Goal: Check status: Check status

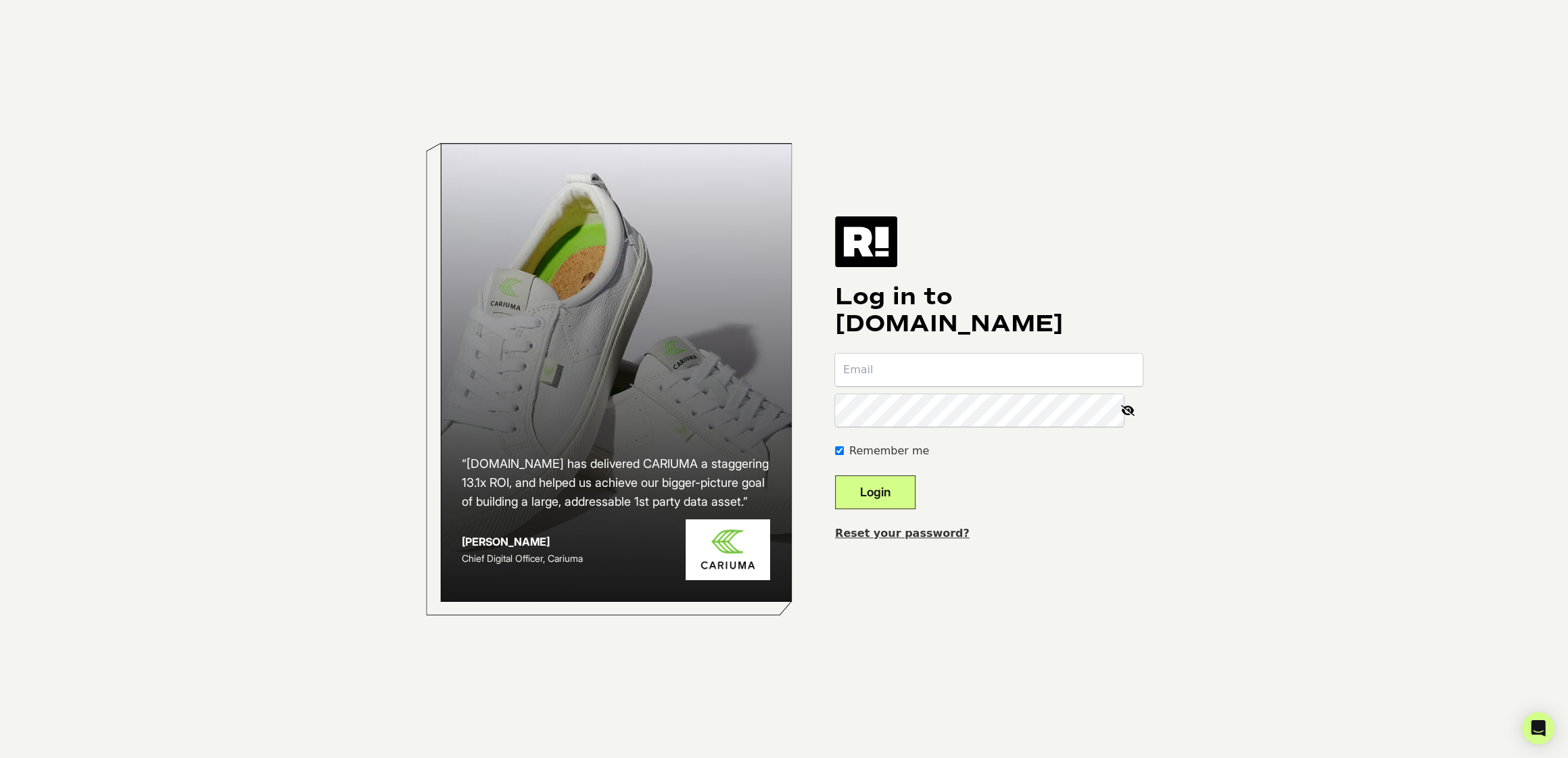
click at [0, 550] on com-1password-button at bounding box center [0, 758] width 0 height 0
type input "polly@unboundbabes.com"
click at [902, 489] on button "Login" at bounding box center [875, 492] width 80 height 34
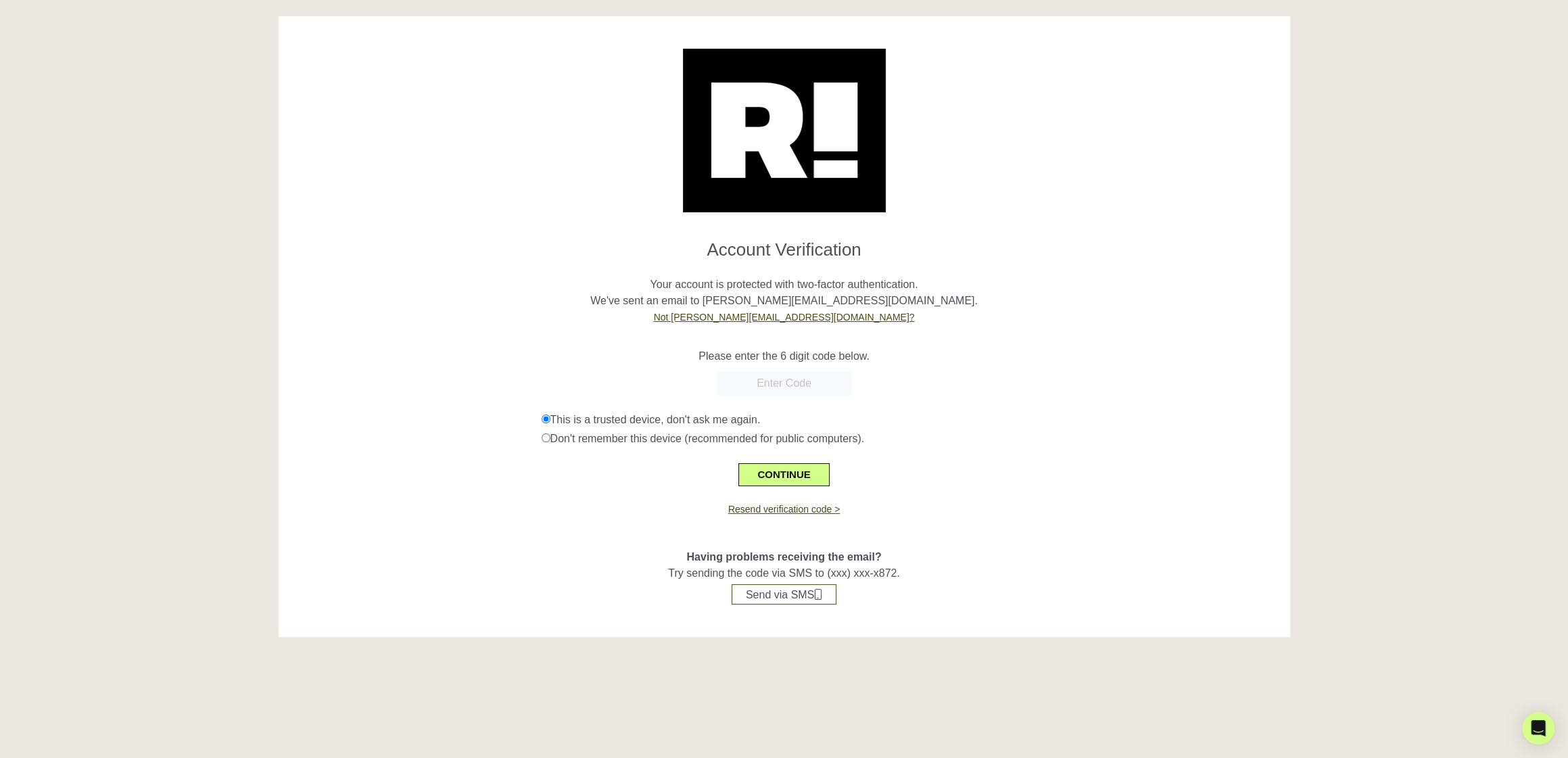
paste input "451664"
type input "451664"
click at [1044, 351] on p "Please enter the 6 digit code below." at bounding box center [785, 356] width 991 height 16
click at [802, 473] on button "CONTINUE" at bounding box center [783, 475] width 90 height 23
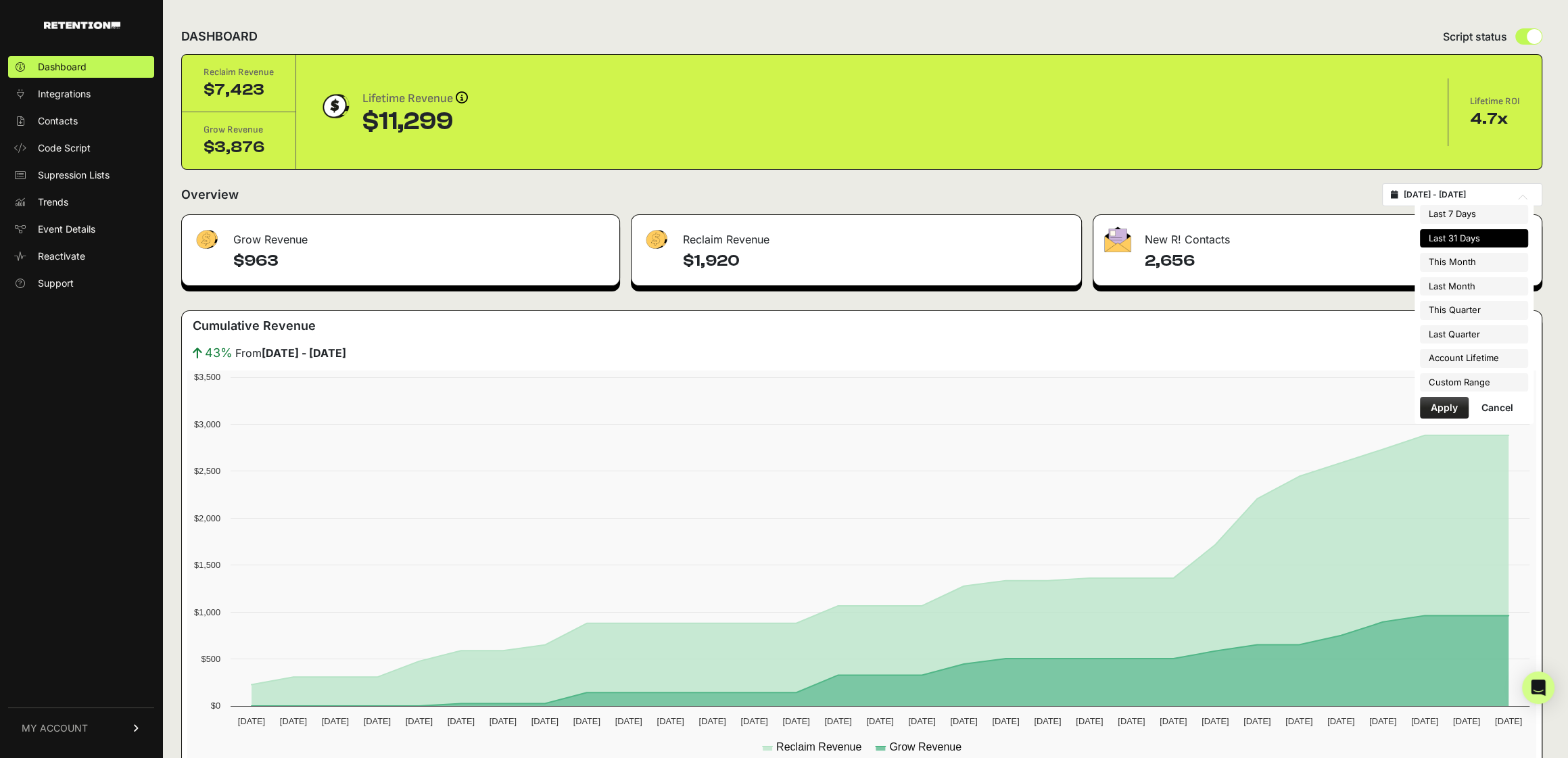
click at [1449, 195] on input "2025-09-02 - 2025-10-02" at bounding box center [1469, 194] width 130 height 10
click at [1451, 283] on li "Last Month" at bounding box center [1474, 286] width 108 height 19
type input "[DATE] - [DATE]"
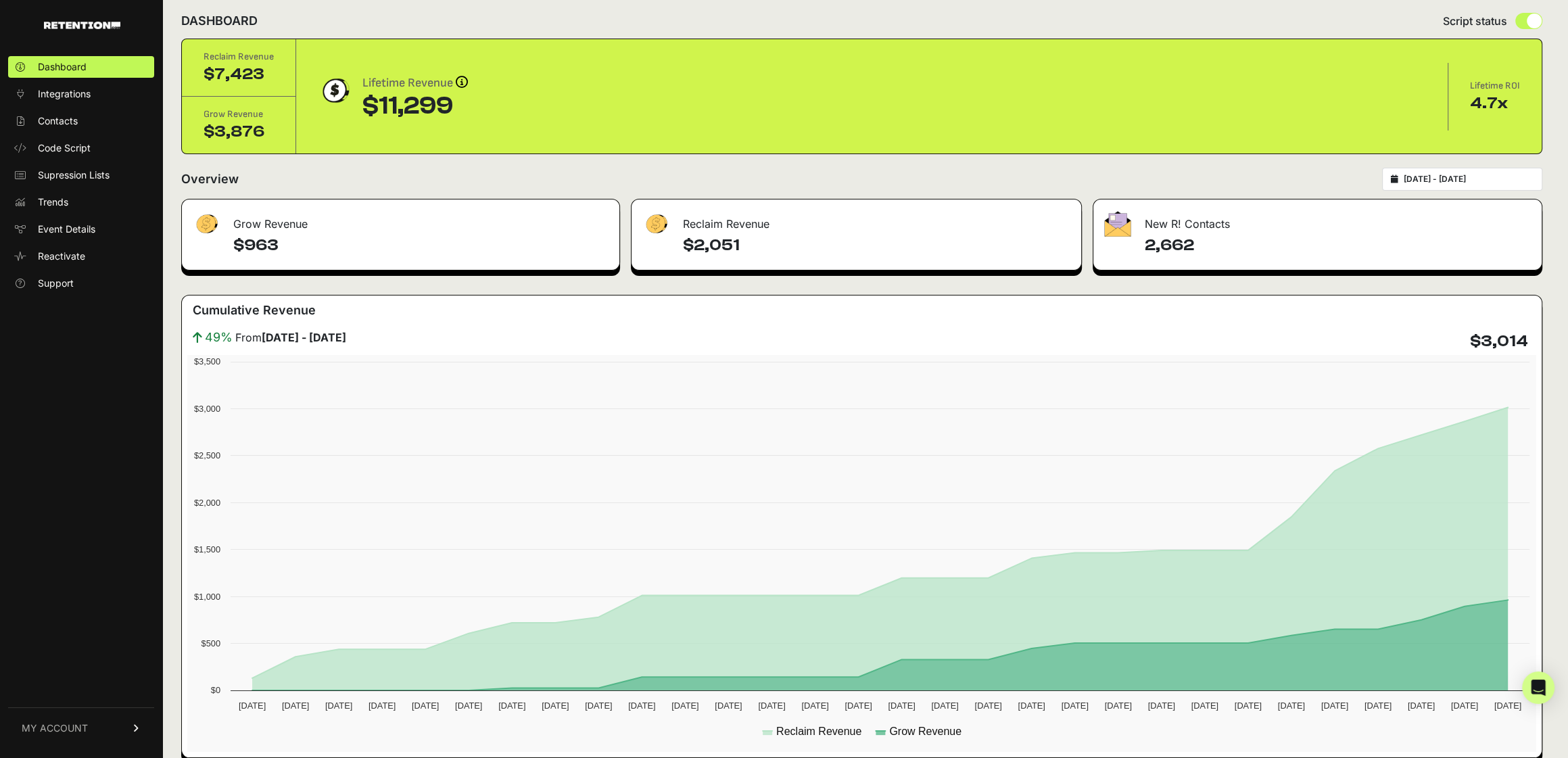
scroll to position [19, 0]
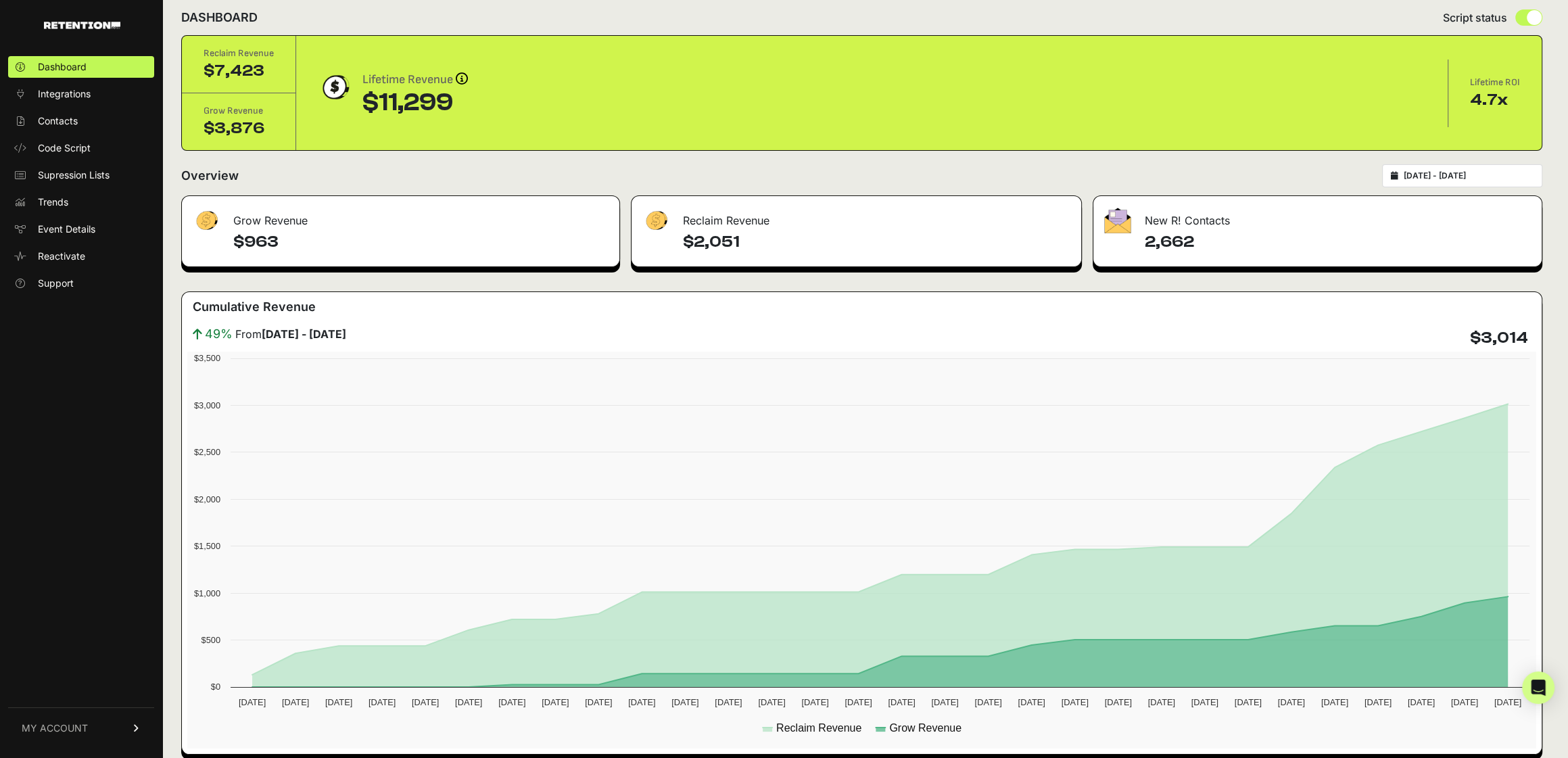
drag, startPoint x: 1482, startPoint y: 332, endPoint x: 1527, endPoint y: 339, distance: 45.5
click at [1527, 339] on h4 "$3,014" at bounding box center [1499, 338] width 58 height 22
copy h4 "3,014"
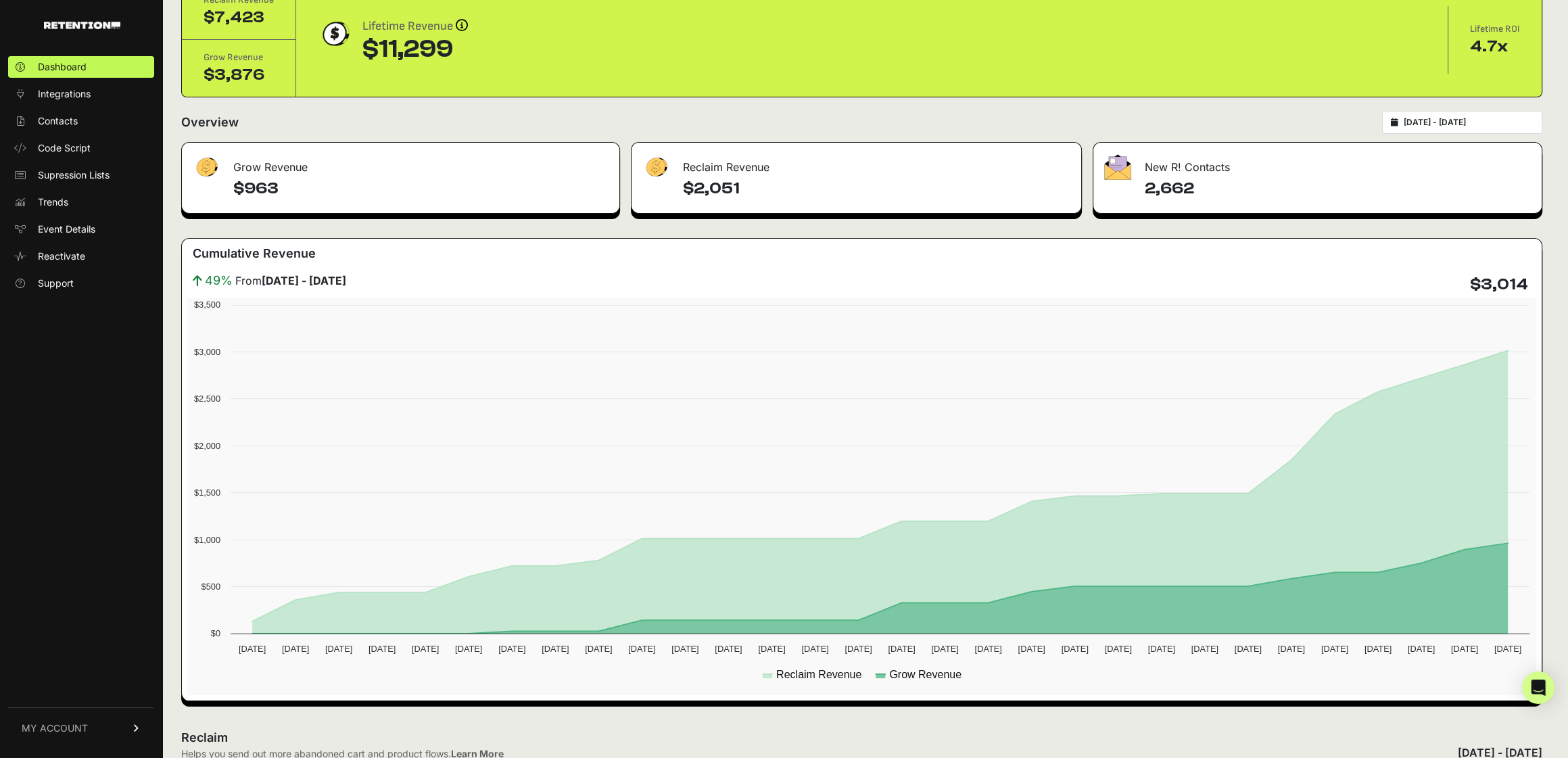
scroll to position [69, 0]
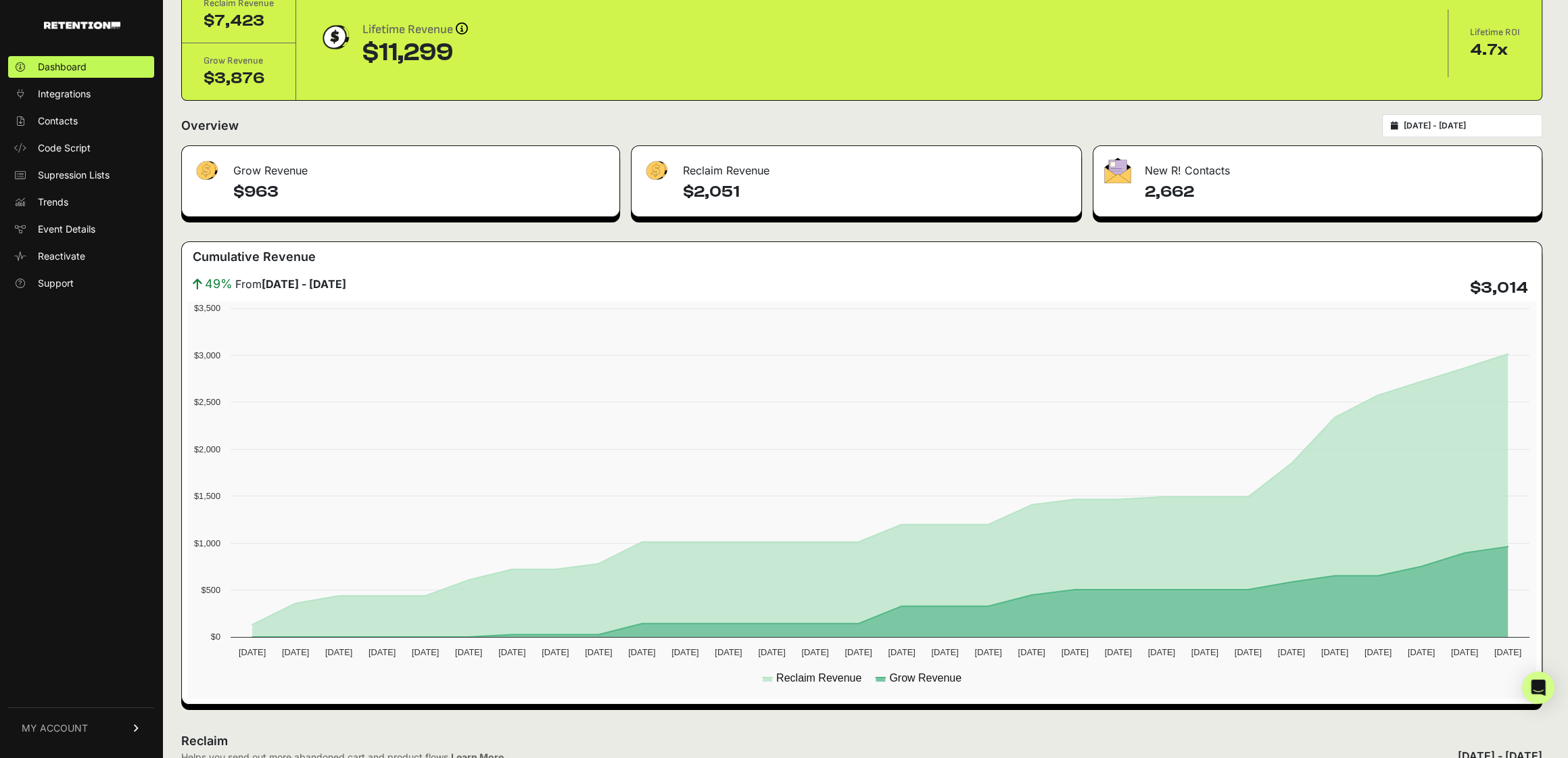
click at [1290, 252] on div "Cumulative Revenue" at bounding box center [862, 261] width 1349 height 27
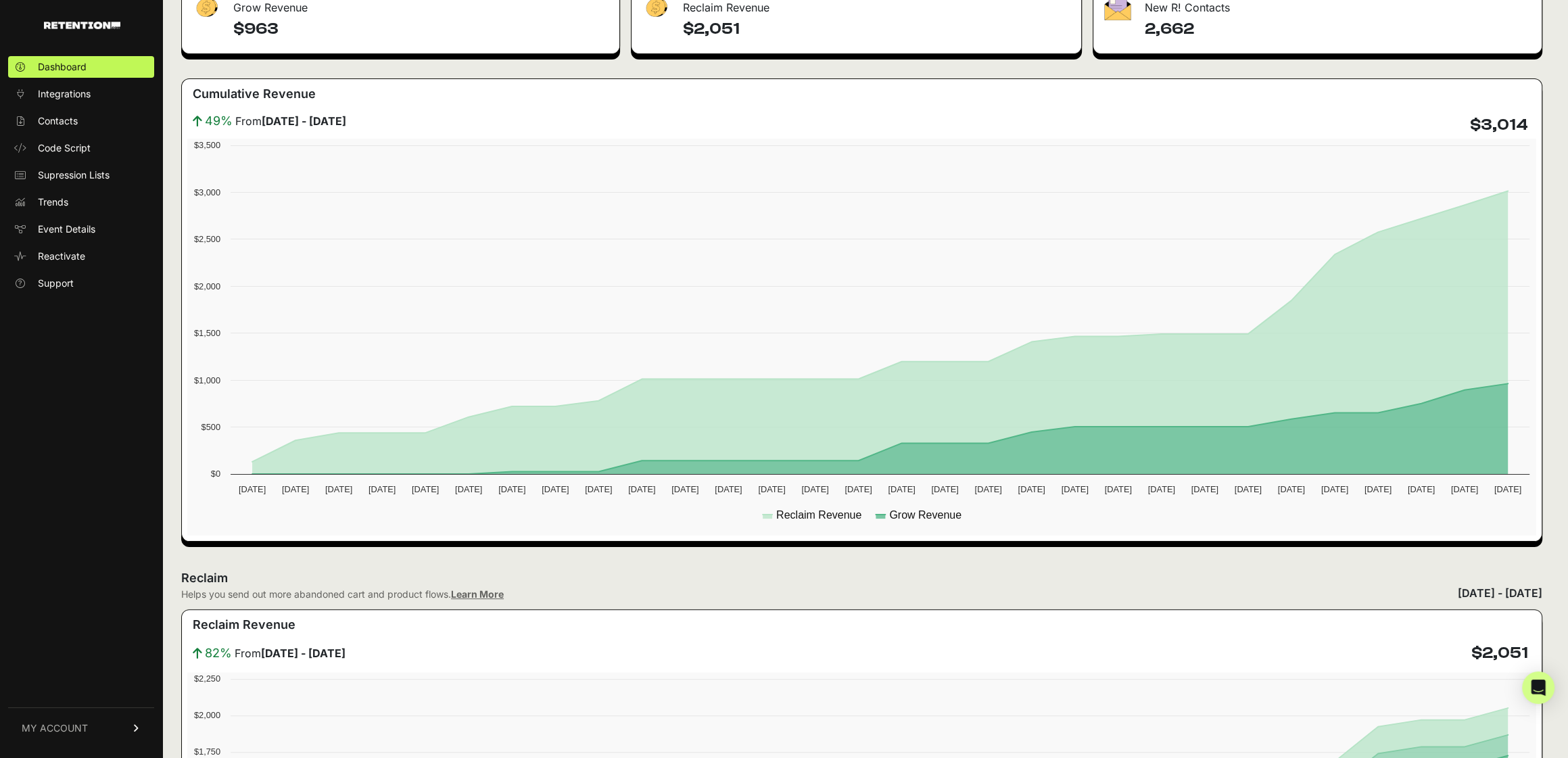
scroll to position [0, 0]
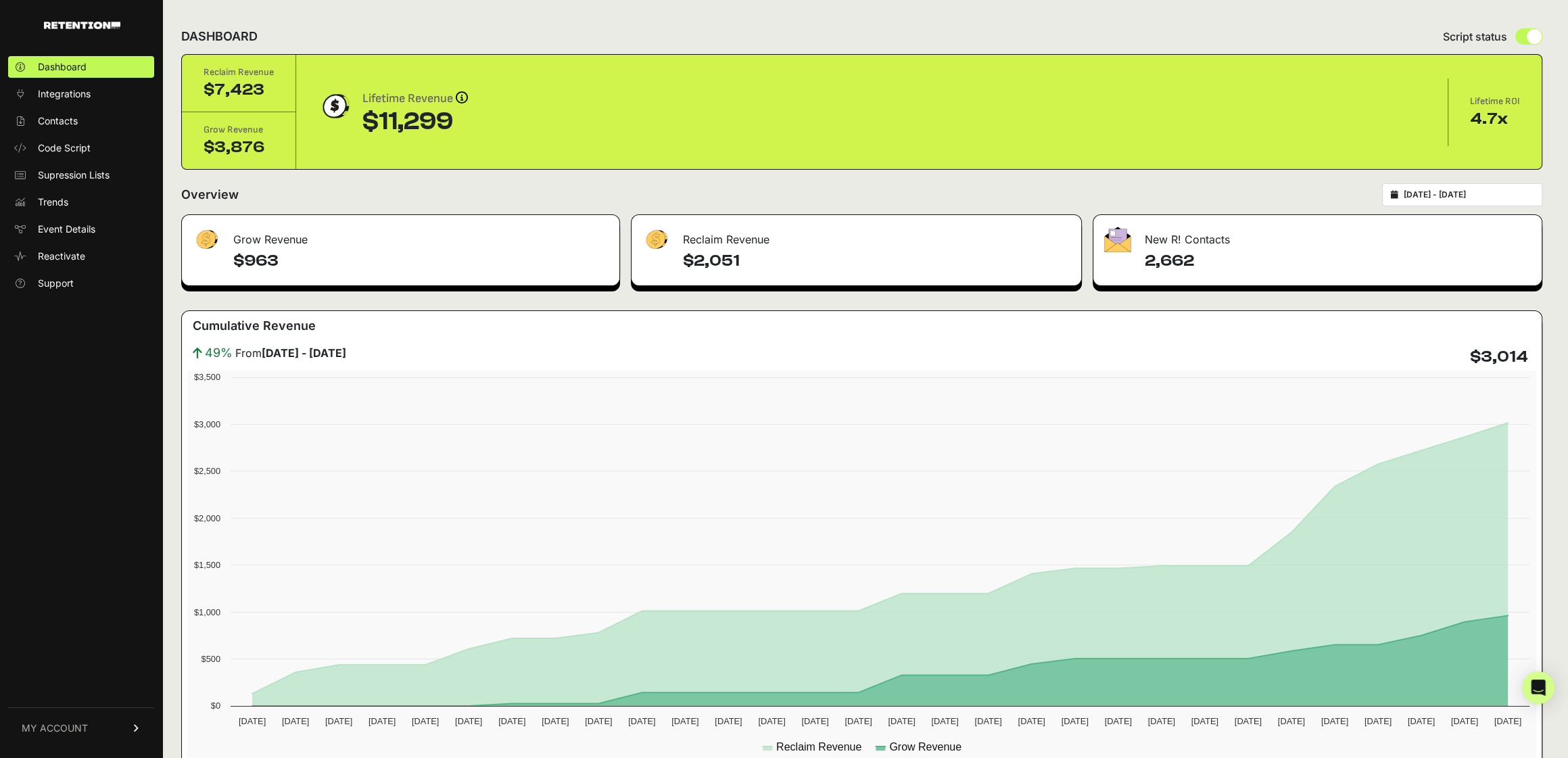
copy h4 "$963"
drag, startPoint x: 303, startPoint y: 261, endPoint x: 232, endPoint y: 260, distance: 71.0
click at [232, 260] on div "$963" at bounding box center [400, 267] width 438 height 35
drag, startPoint x: 1532, startPoint y: 358, endPoint x: 1467, endPoint y: 356, distance: 65.0
click at [1467, 356] on div "49% From [DATE] - [DATE] $3,014" at bounding box center [862, 357] width 1349 height 27
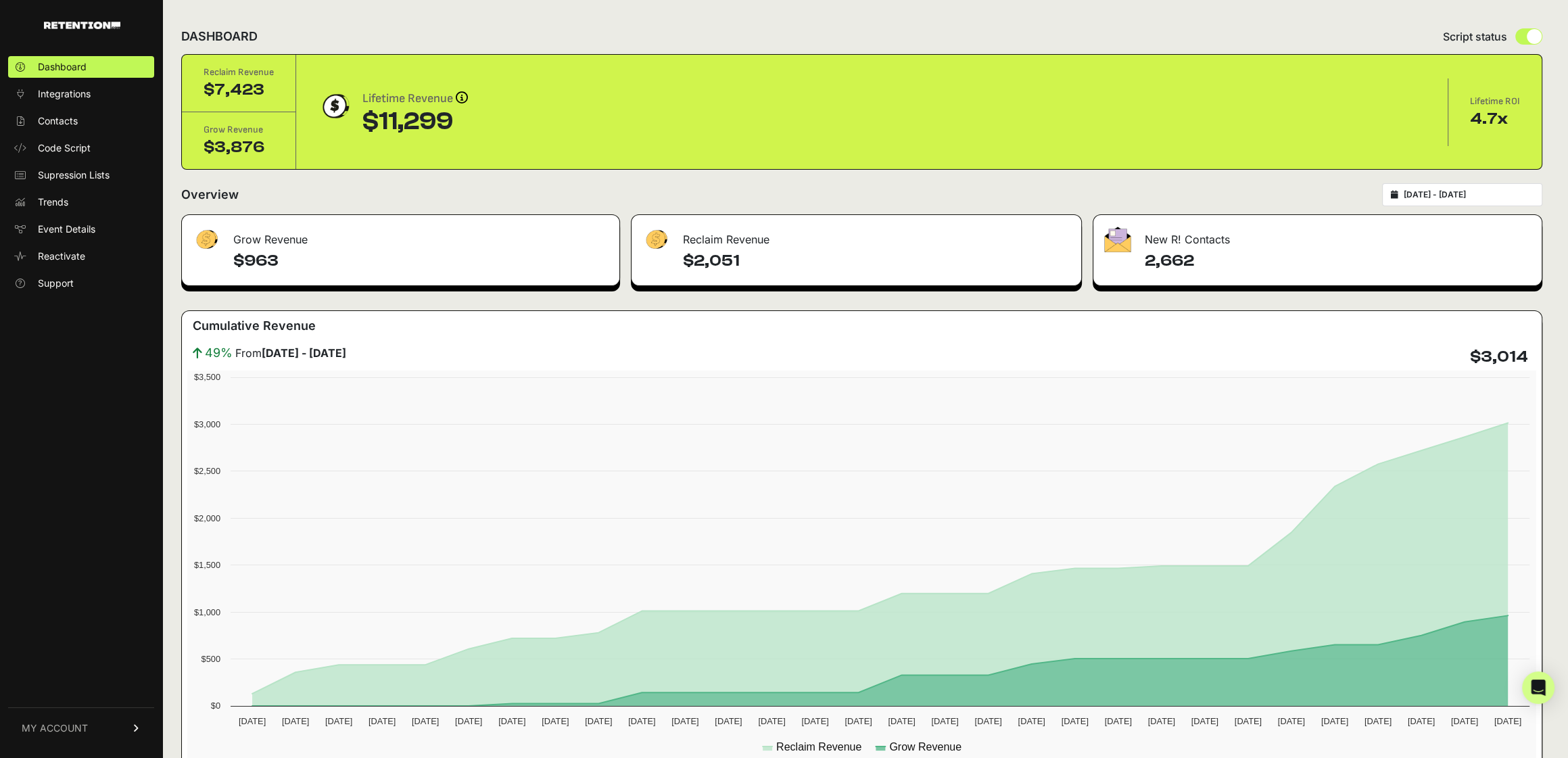
copy h4 "$3,014"
